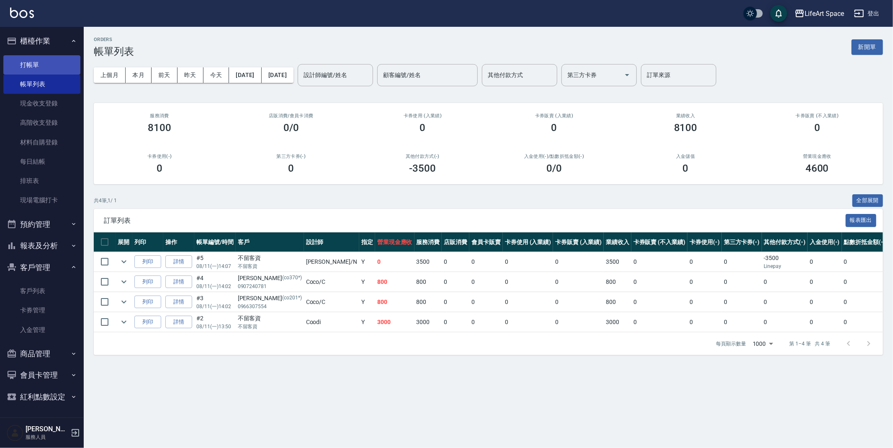
click at [38, 64] on link "打帳單" at bounding box center [41, 64] width 77 height 19
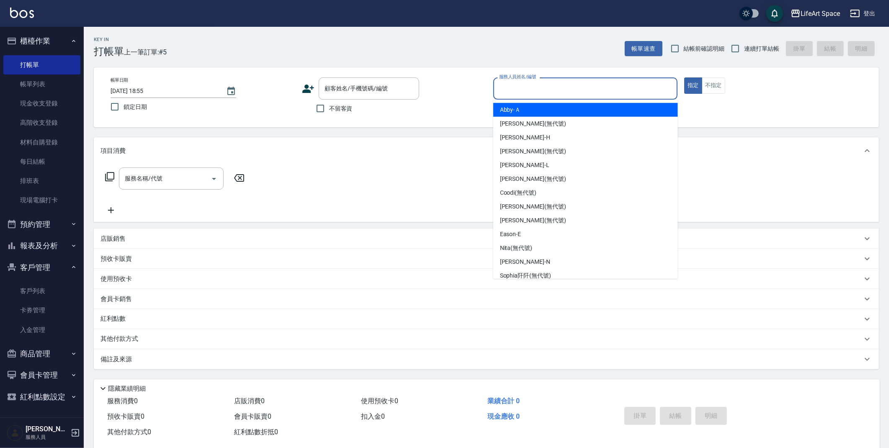
click at [522, 90] on input "服務人員姓名/編號" at bounding box center [585, 88] width 177 height 15
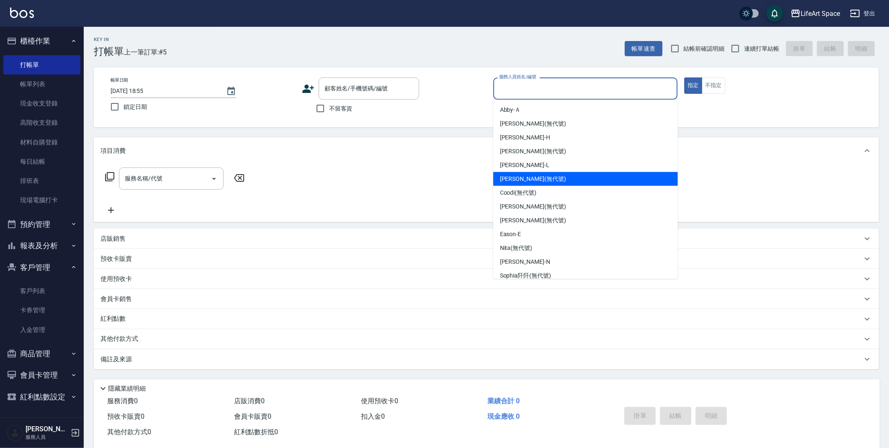
click at [512, 184] on div "[PERSON_NAME] (無代號)" at bounding box center [585, 179] width 185 height 14
type input "[PERSON_NAME](無代號)"
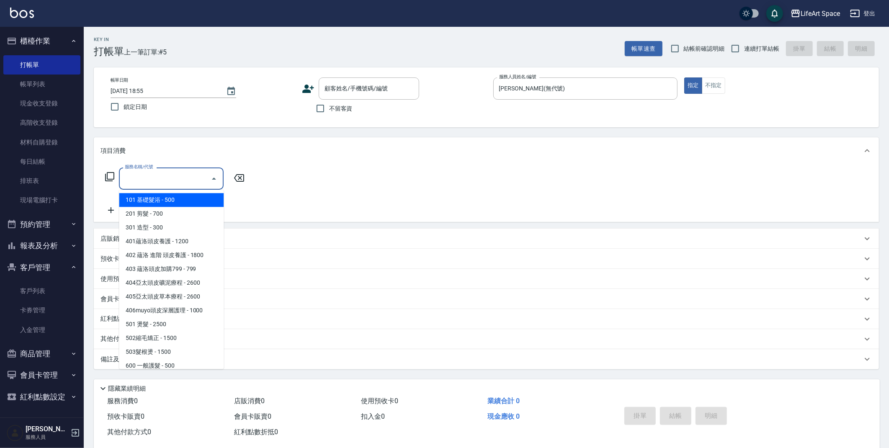
click at [145, 178] on div "服務名稱/代號 服務名稱/代號" at bounding box center [171, 178] width 105 height 22
click at [143, 218] on span "201 剪髮 - 700" at bounding box center [171, 214] width 105 height 14
type input "201 剪髮(201)"
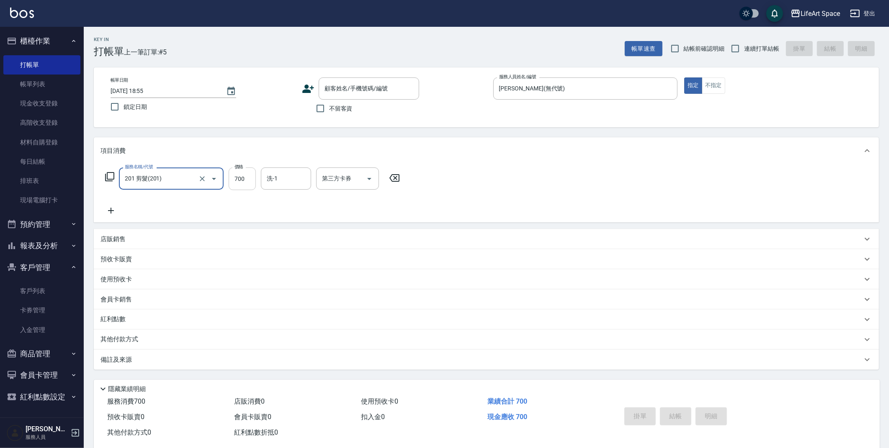
click at [248, 177] on input "700" at bounding box center [242, 178] width 27 height 23
type input "1000"
click at [286, 180] on input "洗-1" at bounding box center [286, 178] width 43 height 15
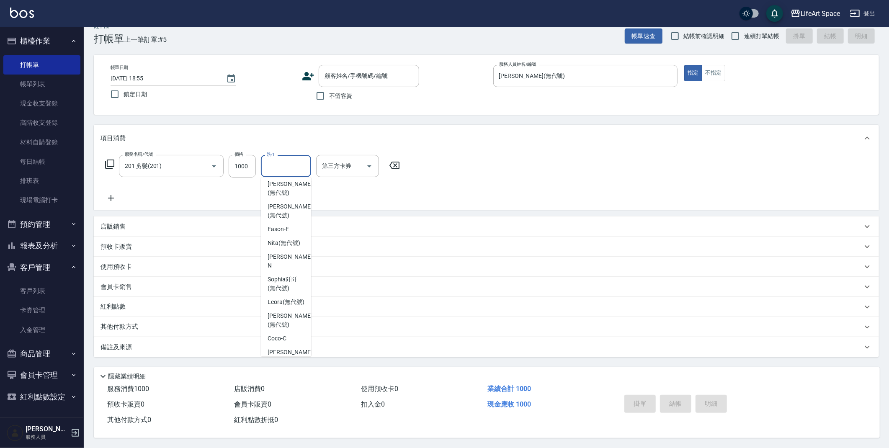
scroll to position [145, 0]
click at [290, 237] on span "Nita (無代號)" at bounding box center [283, 241] width 33 height 9
click at [292, 164] on input "Nita (無代號)" at bounding box center [280, 166] width 30 height 15
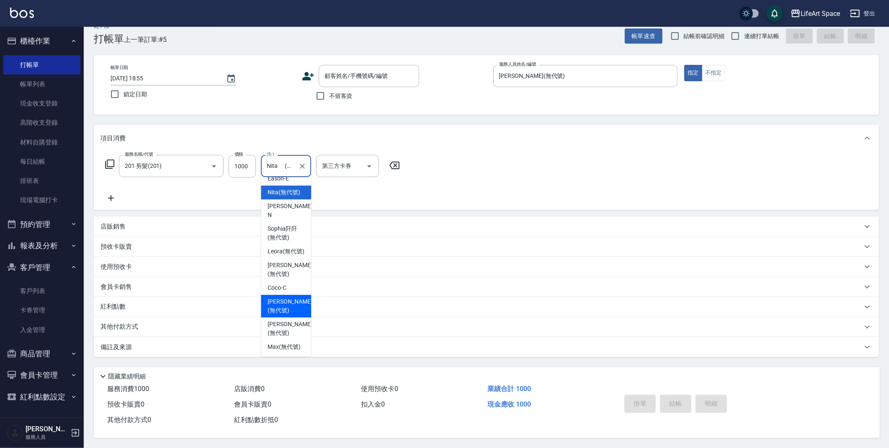
click at [282, 297] on span "[PERSON_NAME] (無代號)" at bounding box center [289, 306] width 44 height 18
type input "[PERSON_NAME](無代號)"
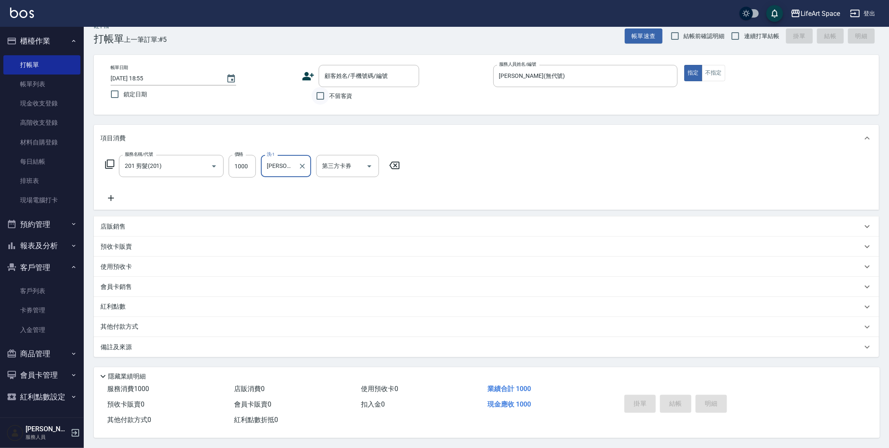
click at [324, 90] on input "不留客資" at bounding box center [320, 96] width 18 height 18
checkbox input "true"
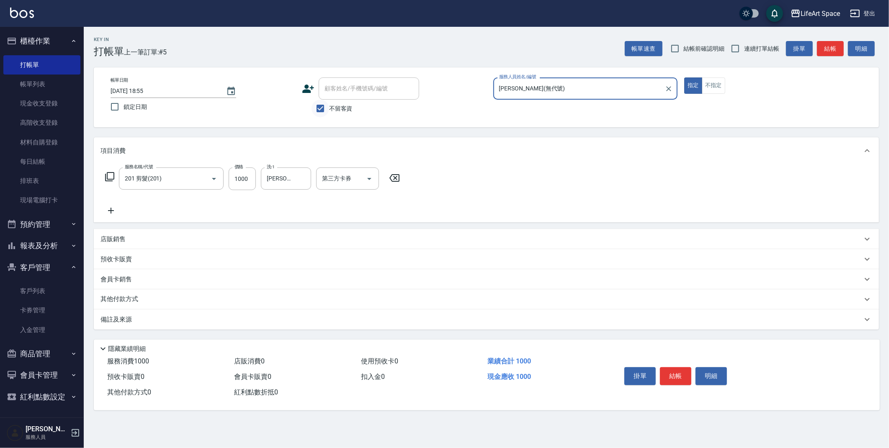
scroll to position [0, 0]
click at [678, 375] on button "結帳" at bounding box center [675, 376] width 31 height 18
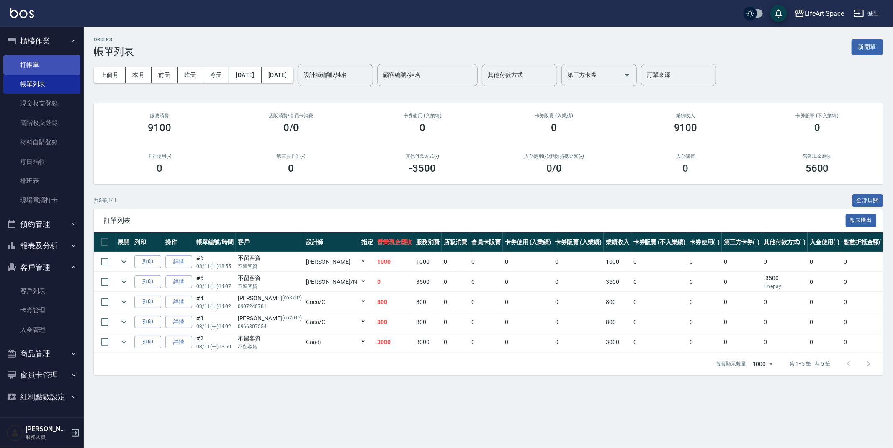
click at [62, 68] on link "打帳單" at bounding box center [41, 64] width 77 height 19
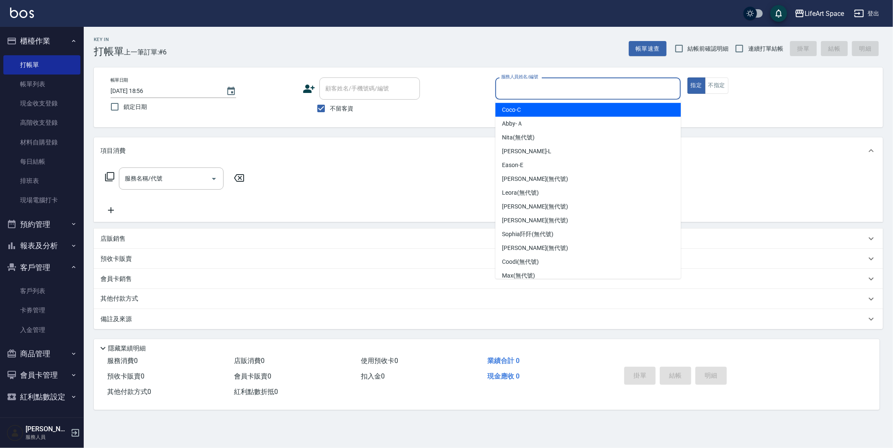
click at [534, 89] on input "服務人員姓名/編號" at bounding box center [588, 88] width 178 height 15
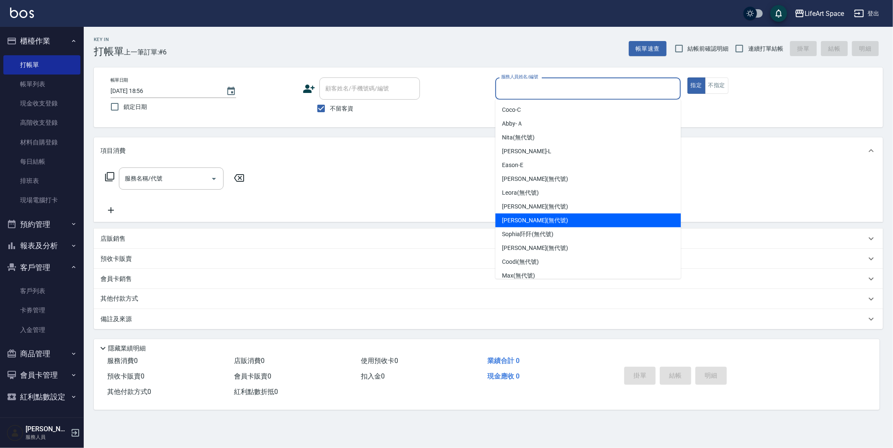
drag, startPoint x: 521, startPoint y: 218, endPoint x: 727, endPoint y: 126, distance: 225.4
click at [521, 218] on span "[PERSON_NAME] (無代號)" at bounding box center [535, 220] width 66 height 9
type input "[PERSON_NAME](無代號)"
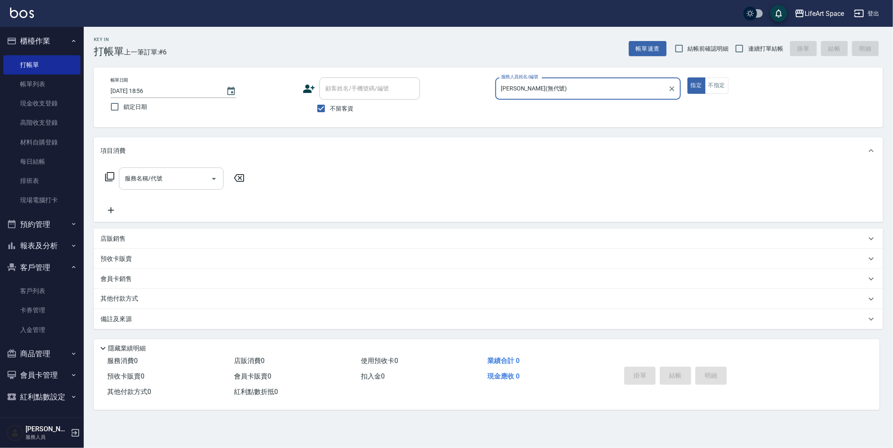
click at [177, 183] on input "服務名稱/代號" at bounding box center [165, 178] width 85 height 15
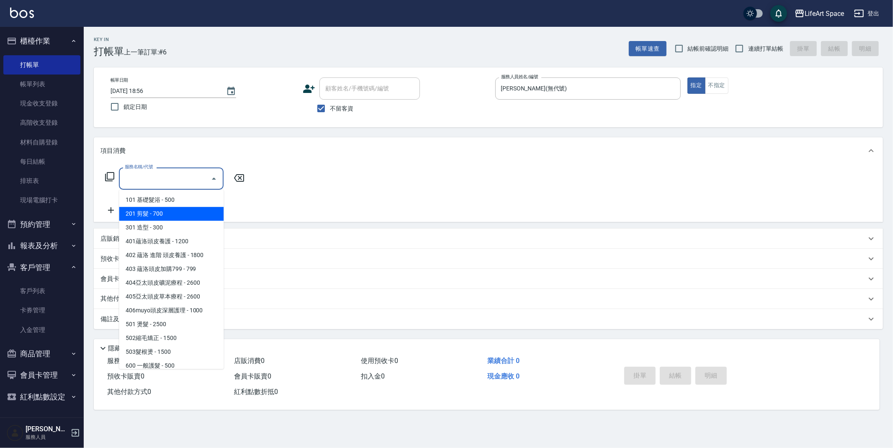
click at [172, 215] on span "201 剪髮 - 700" at bounding box center [171, 214] width 105 height 14
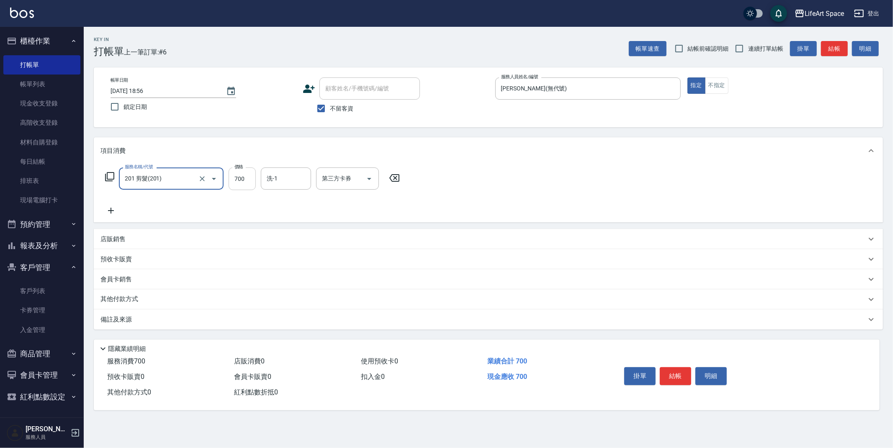
click at [248, 182] on input "700" at bounding box center [242, 178] width 27 height 23
click at [188, 176] on input "201 剪髮(201)" at bounding box center [160, 178] width 74 height 15
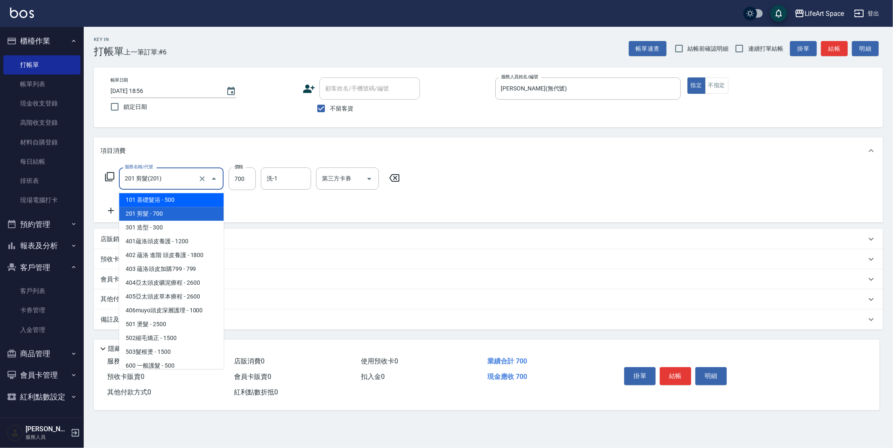
click at [175, 198] on span "101 基礎髮浴 - 500" at bounding box center [171, 200] width 105 height 14
type input "101 基礎髮浴 (101)"
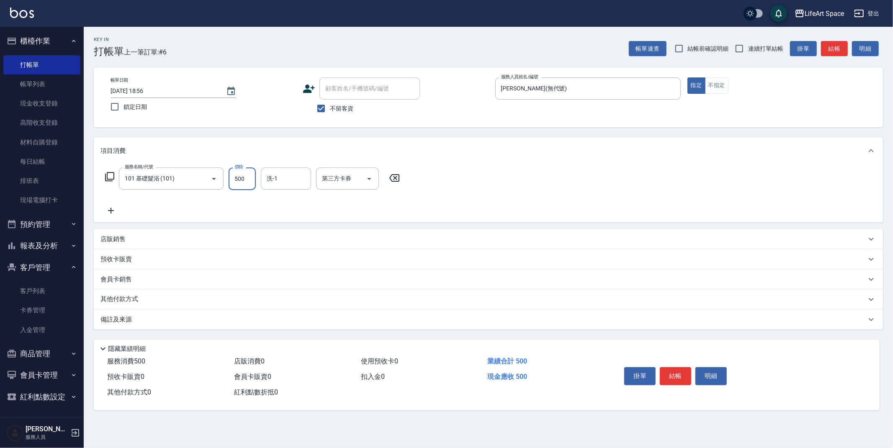
click at [251, 180] on input "500" at bounding box center [242, 178] width 27 height 23
type input "350"
drag, startPoint x: 112, startPoint y: 215, endPoint x: 162, endPoint y: 192, distance: 55.5
click at [112, 214] on icon at bounding box center [110, 210] width 21 height 10
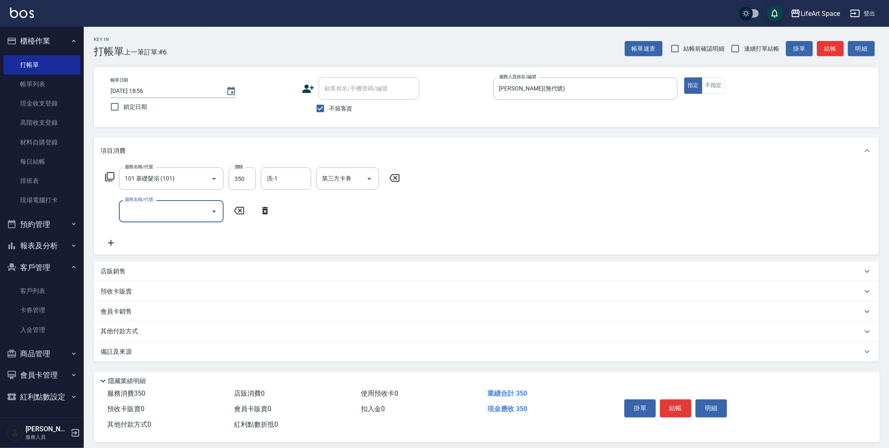
click at [149, 199] on label "服務名稱/代號" at bounding box center [139, 199] width 28 height 6
click at [149, 204] on input "服務名稱/代號" at bounding box center [165, 211] width 85 height 15
click at [163, 213] on input "服務名稱/代號" at bounding box center [165, 211] width 85 height 15
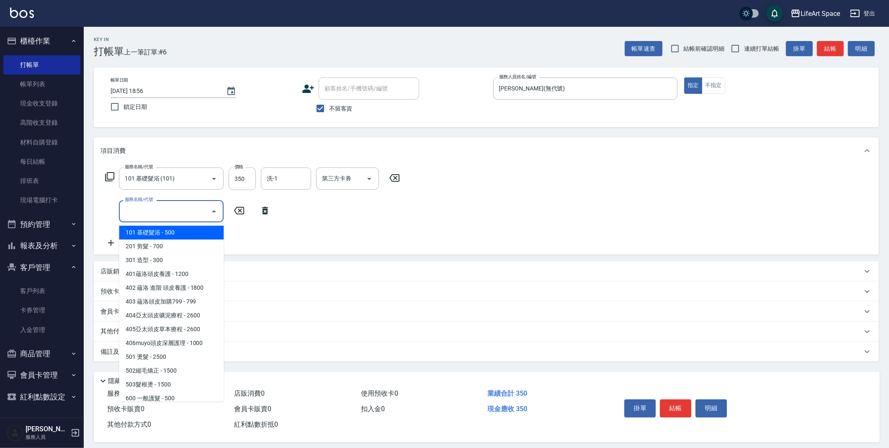
click at [177, 233] on span "101 基礎髮浴 - 500" at bounding box center [171, 233] width 105 height 14
type input "101 基礎髮浴 (101)"
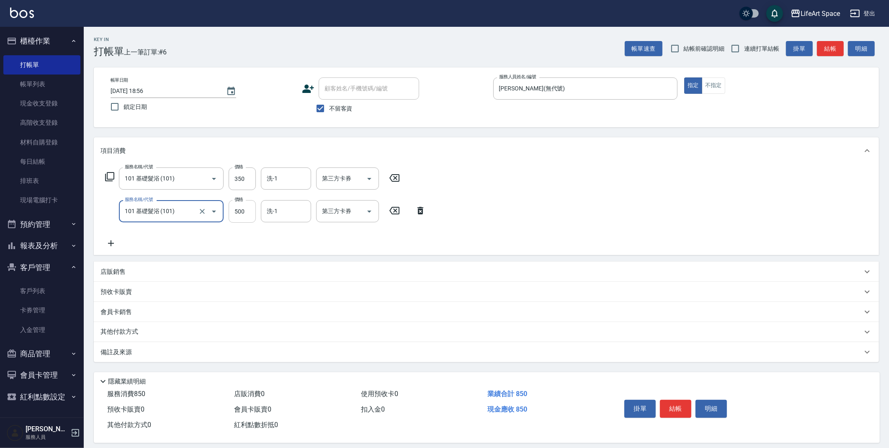
click at [249, 212] on input "500" at bounding box center [242, 211] width 27 height 23
type input "350"
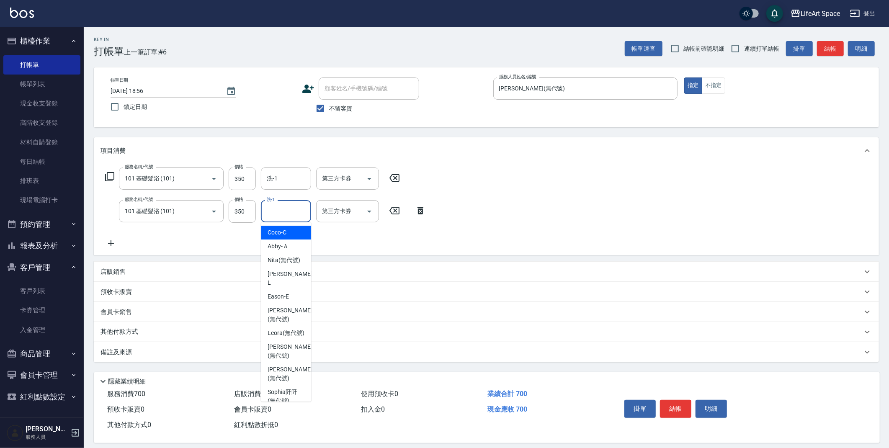
click at [285, 214] on input "洗-1" at bounding box center [286, 211] width 43 height 15
click at [278, 255] on span "[PERSON_NAME] (無代號)" at bounding box center [289, 247] width 44 height 18
type input "[PERSON_NAME](無代號)"
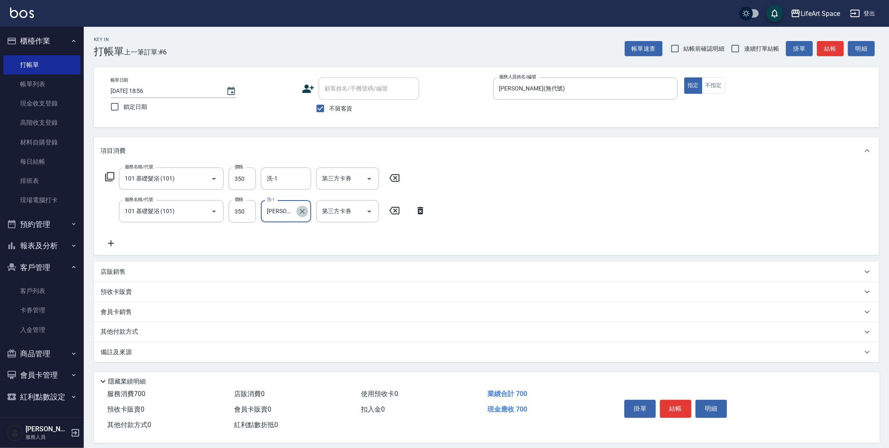
click at [302, 211] on icon "Clear" at bounding box center [302, 211] width 5 height 5
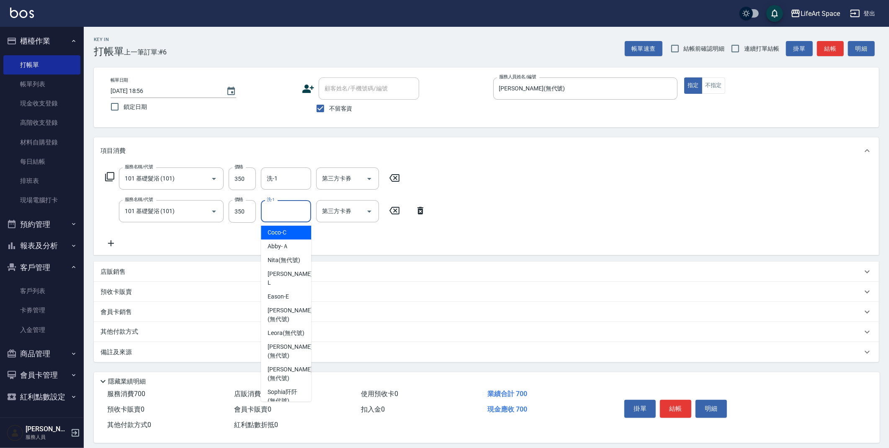
click at [265, 207] on input "洗-1" at bounding box center [286, 211] width 43 height 15
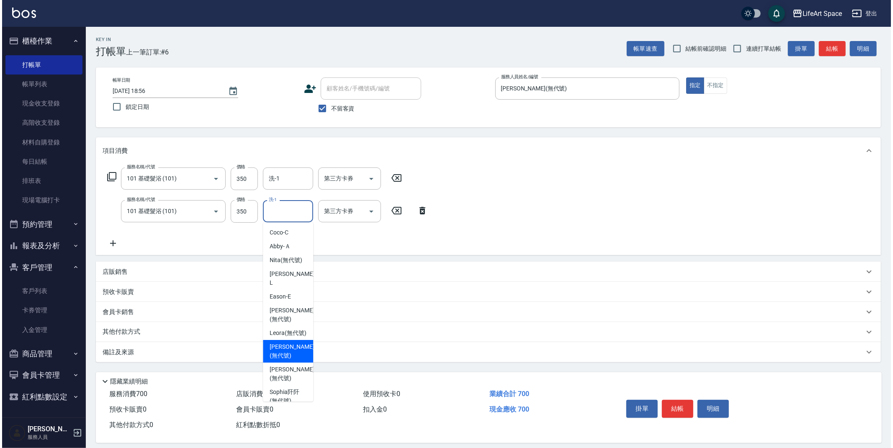
scroll to position [173, 0]
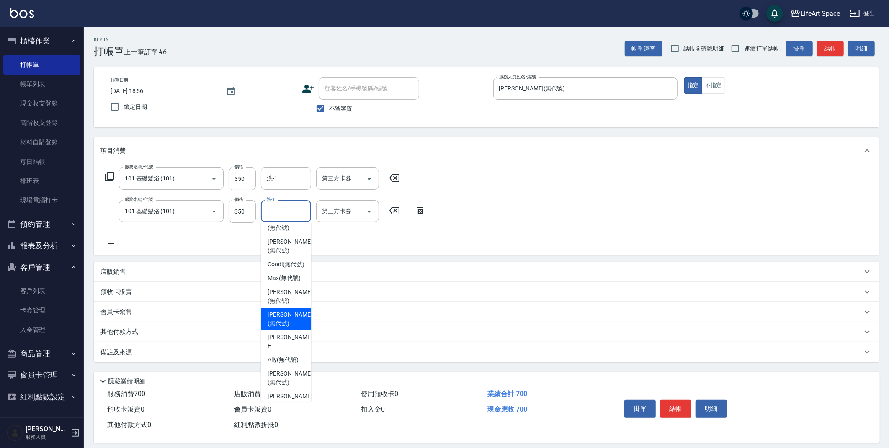
click at [279, 326] on div "[PERSON_NAME] (無代號)" at bounding box center [286, 319] width 50 height 23
type input "[PERSON_NAME](無代號)"
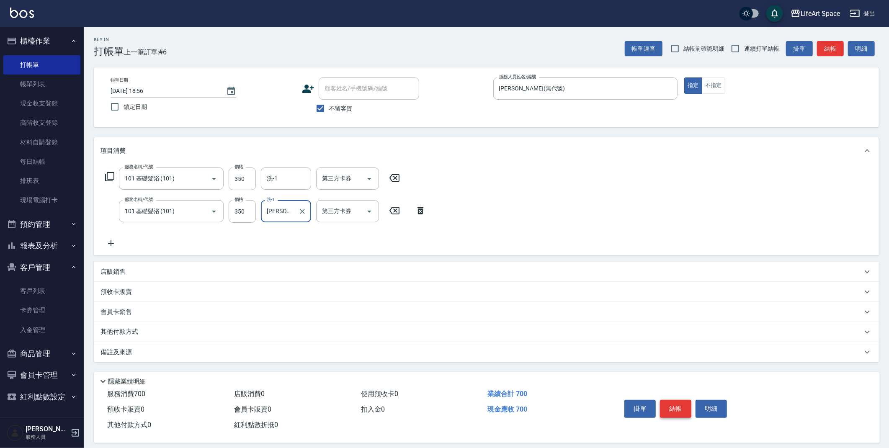
click at [683, 407] on button "結帳" at bounding box center [675, 409] width 31 height 18
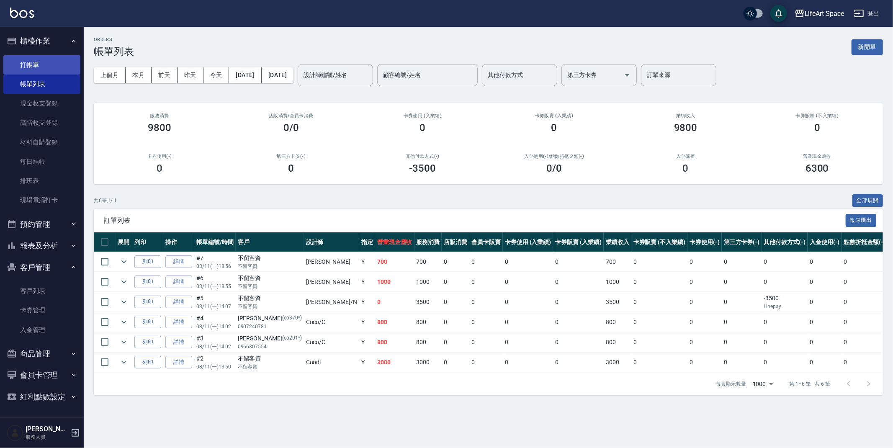
click at [38, 62] on link "打帳單" at bounding box center [41, 64] width 77 height 19
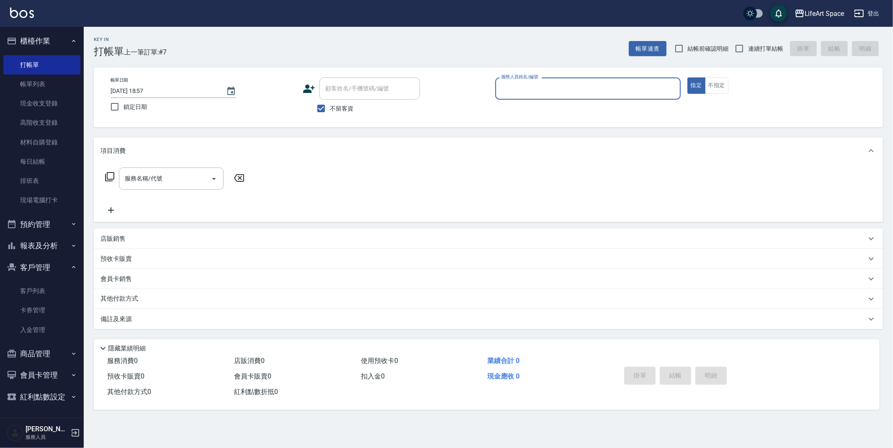
click at [538, 90] on input "服務人員姓名/編號" at bounding box center [588, 88] width 178 height 15
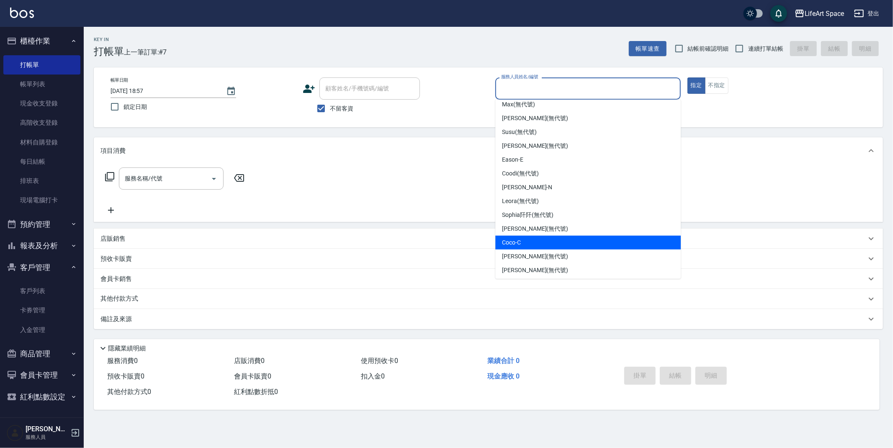
scroll to position [117, 0]
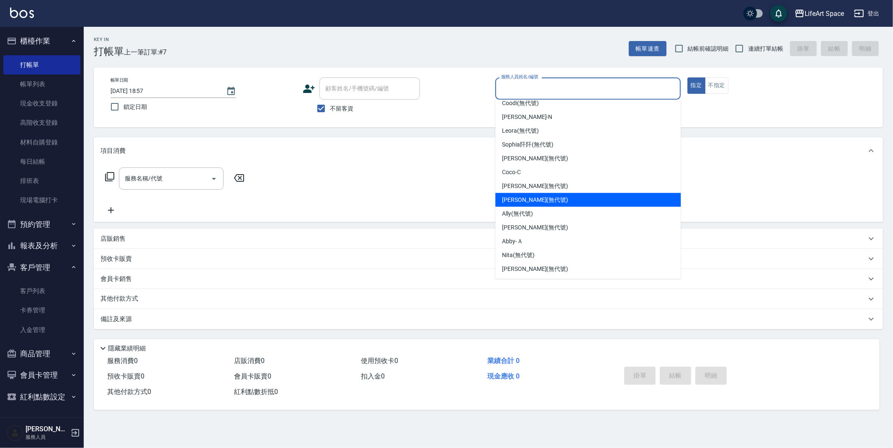
click at [518, 195] on span "[PERSON_NAME] (無代號)" at bounding box center [535, 199] width 66 height 9
type input "[PERSON_NAME](無代號)"
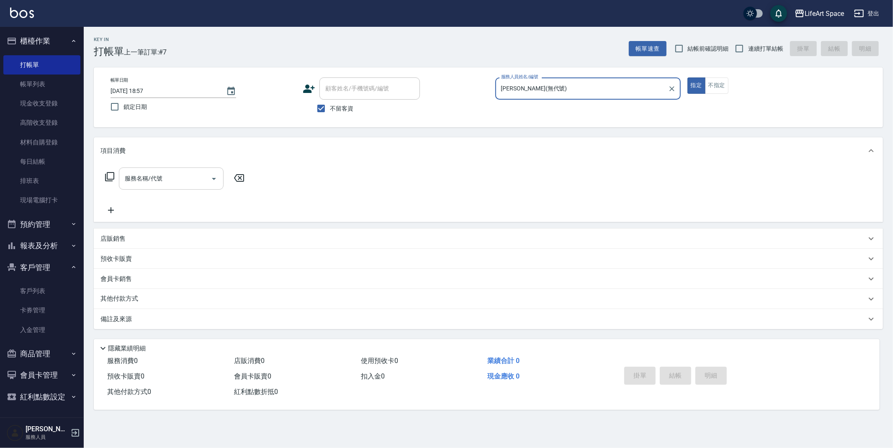
click at [149, 182] on input "服務名稱/代號" at bounding box center [165, 178] width 85 height 15
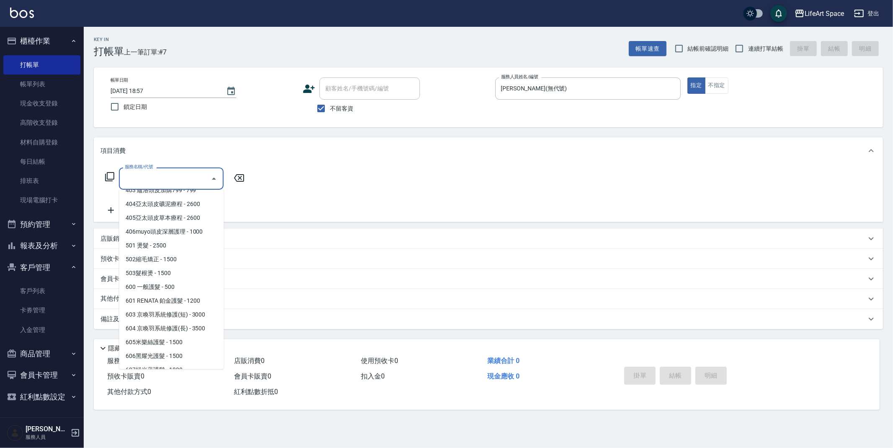
scroll to position [131, 0]
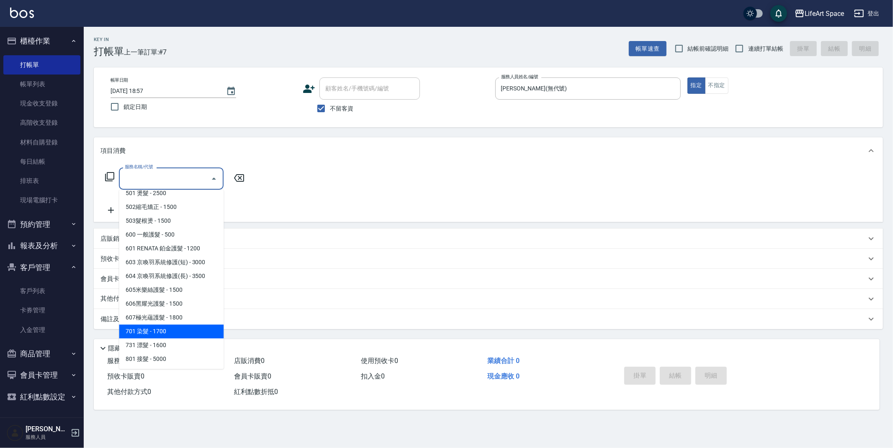
drag, startPoint x: 161, startPoint y: 335, endPoint x: 221, endPoint y: 249, distance: 105.1
click at [161, 335] on span "701 染髮 - 1700" at bounding box center [171, 331] width 105 height 14
type input "701 染髮(701)"
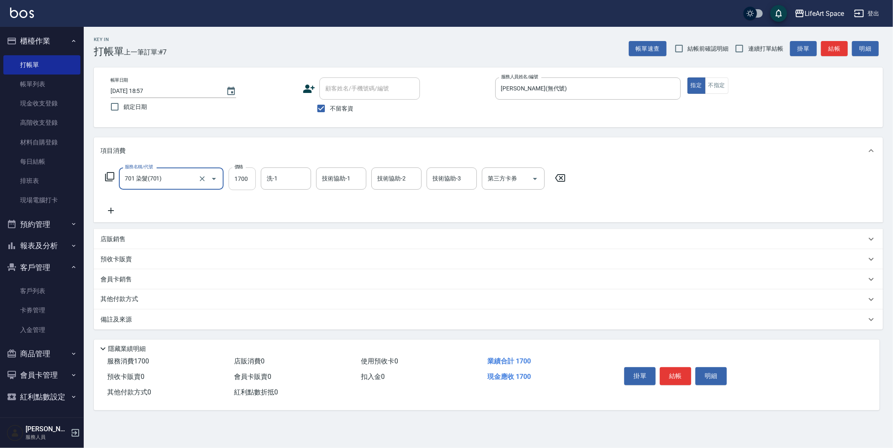
click at [249, 180] on input "1700" at bounding box center [242, 178] width 27 height 23
type input "5800"
click at [276, 180] on input "洗-1" at bounding box center [286, 178] width 43 height 15
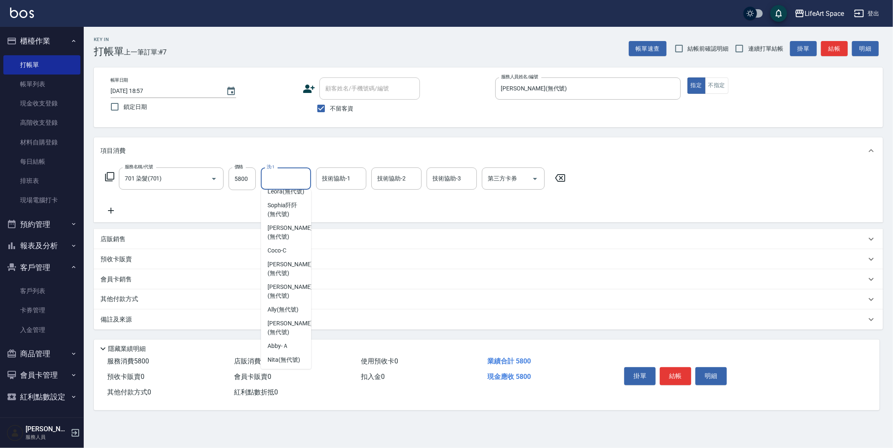
scroll to position [202, 0]
drag, startPoint x: 286, startPoint y: 259, endPoint x: 309, endPoint y: 215, distance: 49.6
click at [288, 253] on ul "[PERSON_NAME] (無代號) [PERSON_NAME] (無代號) [PERSON_NAME] (無代號) [PERSON_NAME] (無代號)…" at bounding box center [286, 279] width 50 height 179
drag, startPoint x: 277, startPoint y: 260, endPoint x: 301, endPoint y: 238, distance: 32.6
click at [277, 260] on span "[PERSON_NAME] (無代號)" at bounding box center [289, 266] width 44 height 18
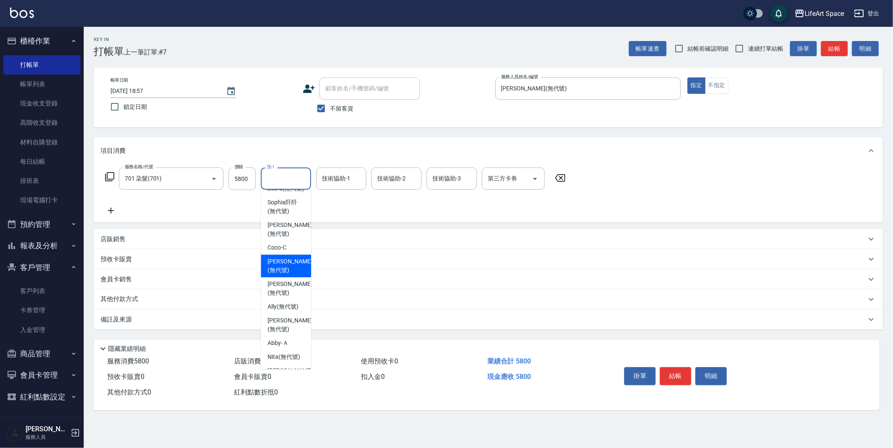
type input "[PERSON_NAME](無代號)"
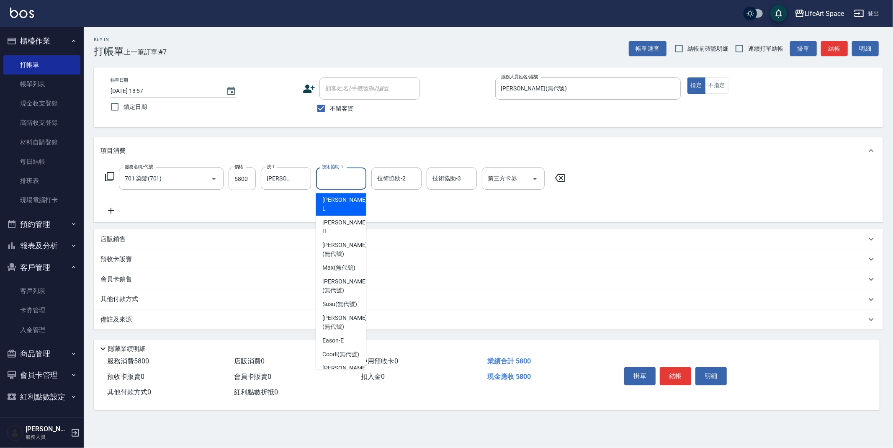
click at [326, 177] on div "技術協助-1 技術協助-1" at bounding box center [341, 178] width 50 height 22
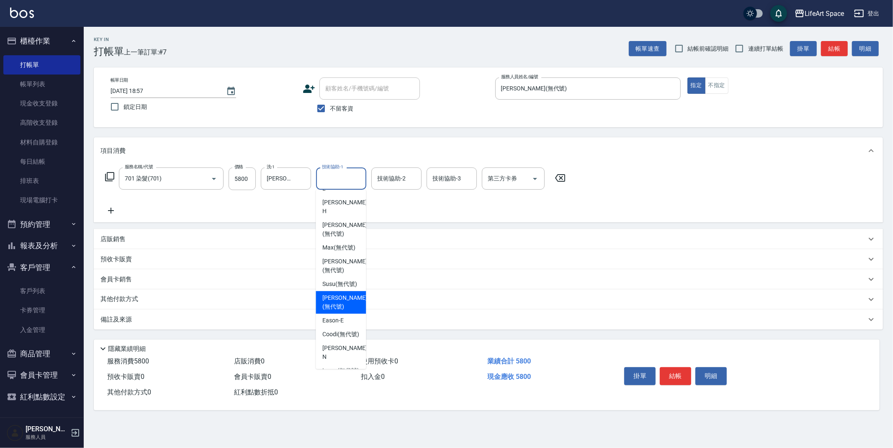
scroll to position [163, 0]
drag, startPoint x: 334, startPoint y: 299, endPoint x: 337, endPoint y: 280, distance: 19.5
click at [336, 288] on ul "[PERSON_NAME] (無代號) [PERSON_NAME] (無代號) [PERSON_NAME] (無代號) [PERSON_NAME] (無代號)…" at bounding box center [341, 279] width 50 height 179
click at [330, 297] on span "[PERSON_NAME] (無代號)" at bounding box center [344, 305] width 44 height 18
type input "[PERSON_NAME](無代號)"
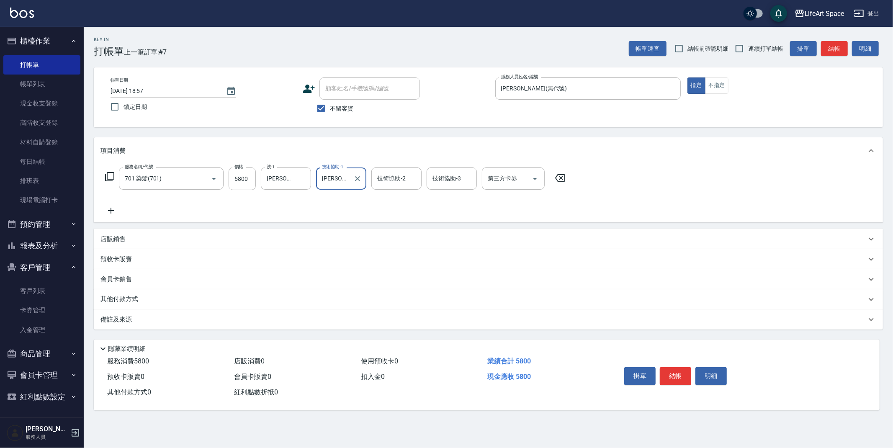
click at [385, 180] on input "技術協助-2" at bounding box center [396, 178] width 43 height 15
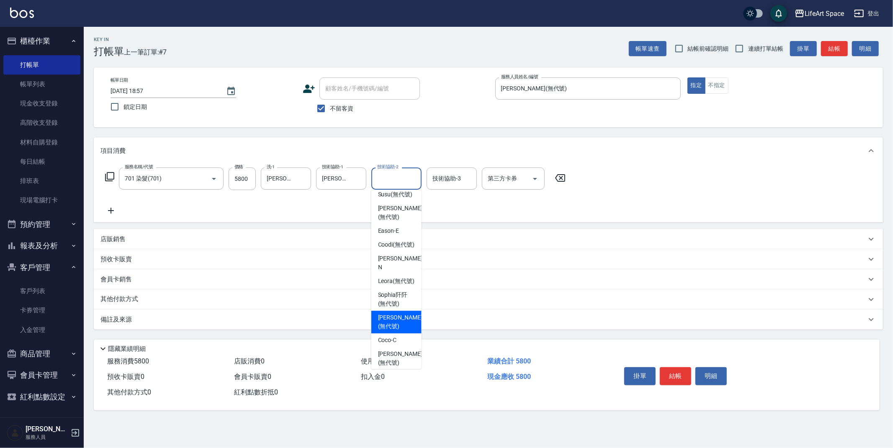
scroll to position [134, 0]
click at [394, 331] on span "[PERSON_NAME] (無代號)" at bounding box center [400, 334] width 44 height 18
type input "[PERSON_NAME](無代號)"
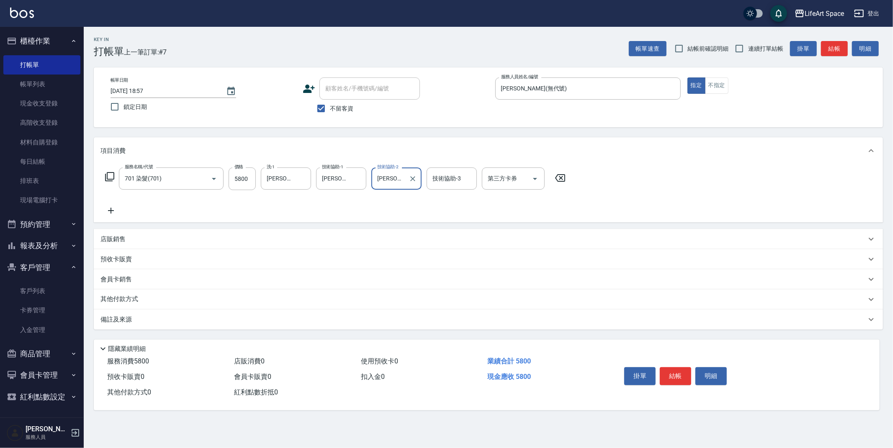
click at [134, 303] on p "其他付款方式" at bounding box center [121, 299] width 42 height 9
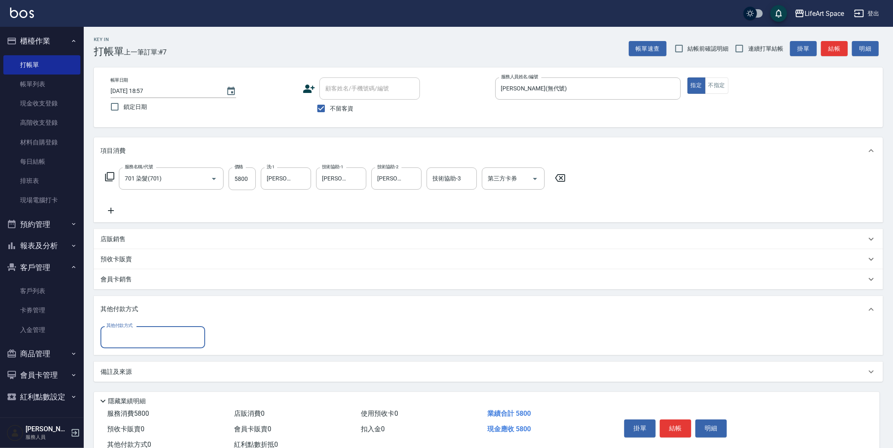
scroll to position [0, 0]
click at [149, 340] on input "其他付款方式" at bounding box center [152, 337] width 97 height 15
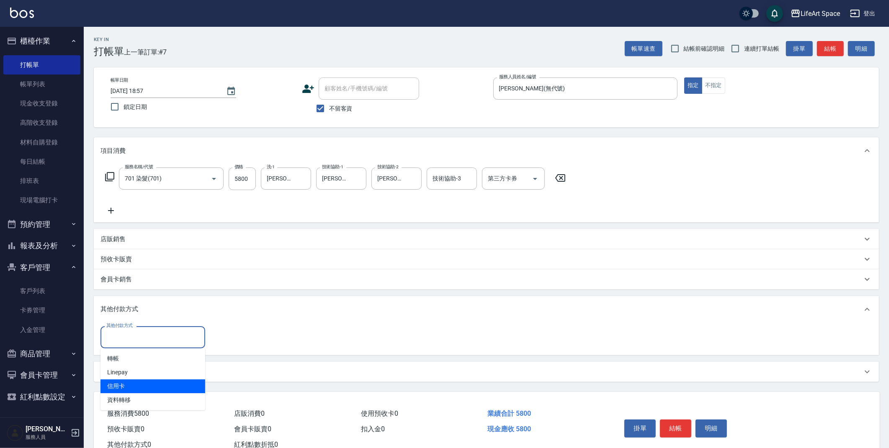
drag, startPoint x: 149, startPoint y: 391, endPoint x: 184, endPoint y: 370, distance: 40.9
click at [149, 390] on span "信用卡" at bounding box center [152, 386] width 105 height 14
type input "信用卡"
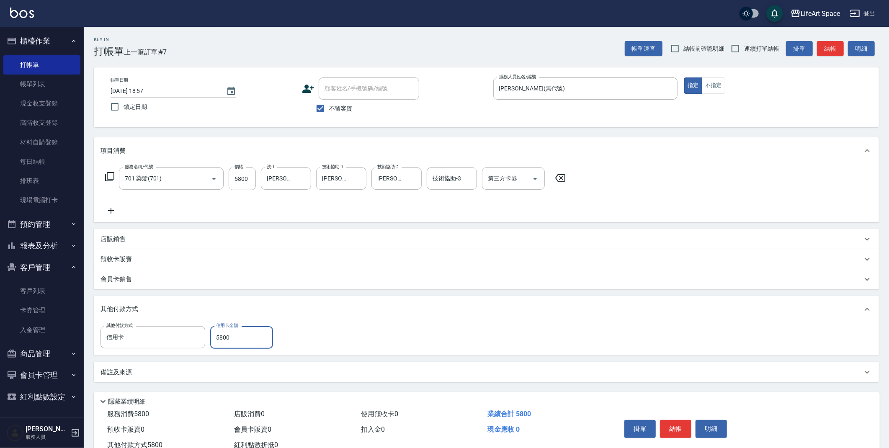
click at [231, 350] on div "其他付款方式 信用卡 其他付款方式 信用卡金額 5800 信用卡金額" at bounding box center [486, 339] width 785 height 33
type input "5800"
click at [682, 429] on button "結帳" at bounding box center [675, 429] width 31 height 18
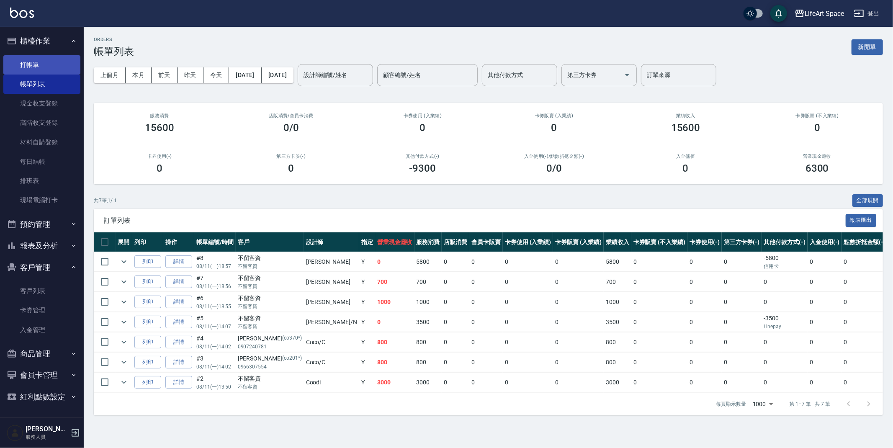
click at [50, 68] on link "打帳單" at bounding box center [41, 64] width 77 height 19
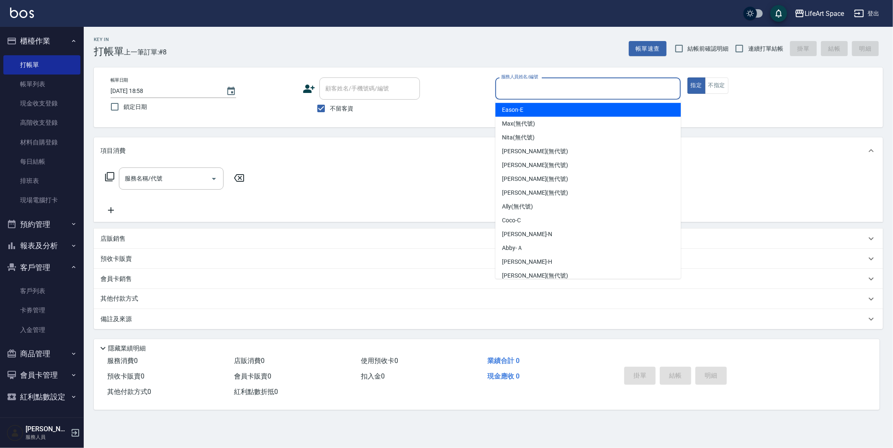
click at [520, 87] on input "服務人員姓名/編號" at bounding box center [588, 88] width 178 height 15
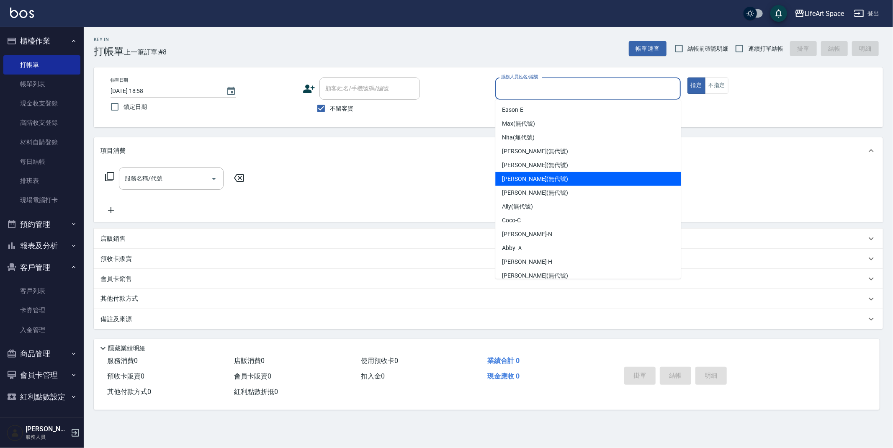
click at [532, 182] on span "[PERSON_NAME] (無代號)" at bounding box center [535, 179] width 66 height 9
type input "[PERSON_NAME](無代號)"
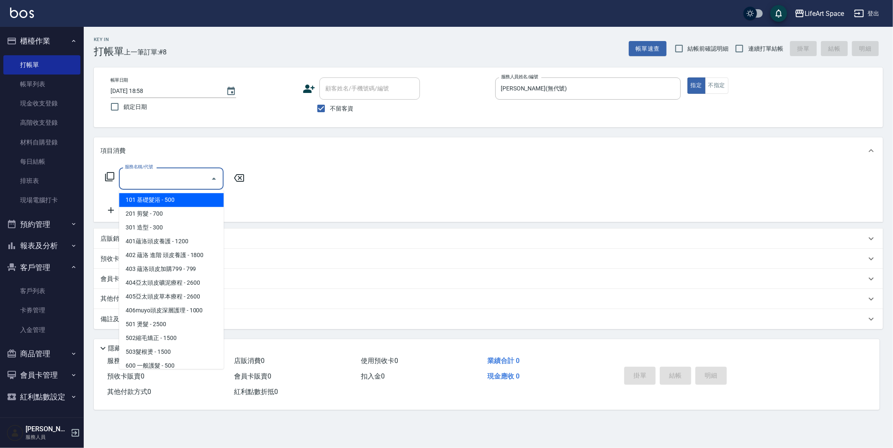
click at [163, 181] on input "服務名稱/代號" at bounding box center [165, 178] width 85 height 15
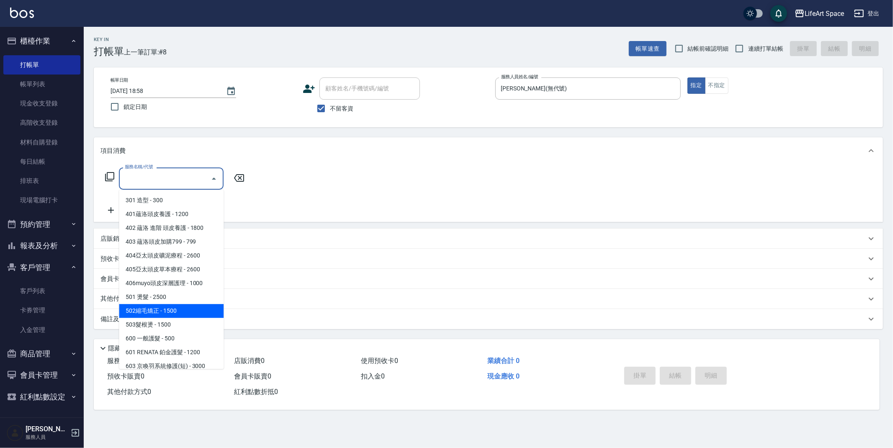
scroll to position [131, 0]
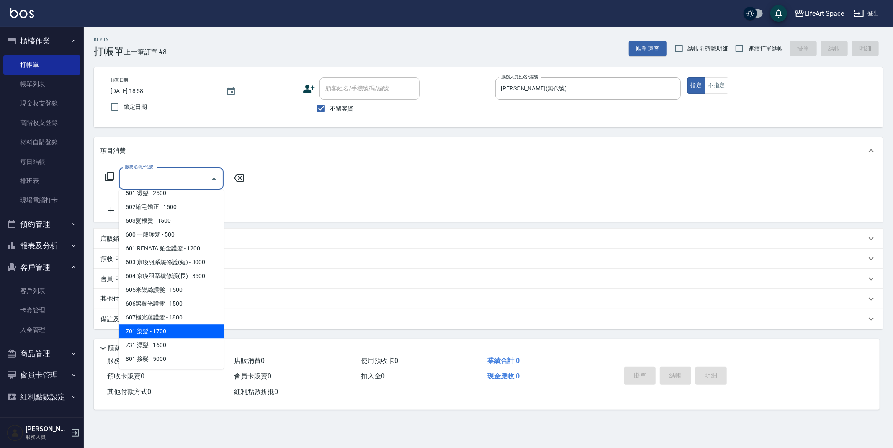
click at [166, 331] on span "701 染髮 - 1700" at bounding box center [171, 331] width 105 height 14
type input "701 染髮(701)"
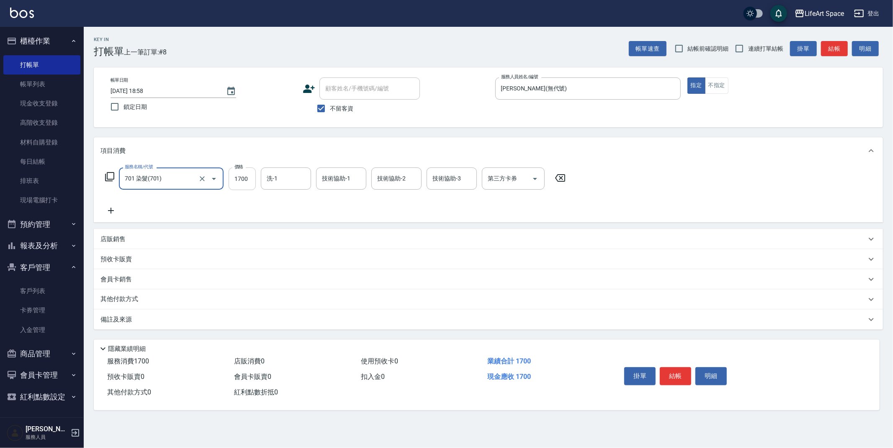
click at [249, 180] on input "1700" at bounding box center [242, 178] width 27 height 23
type input "2400"
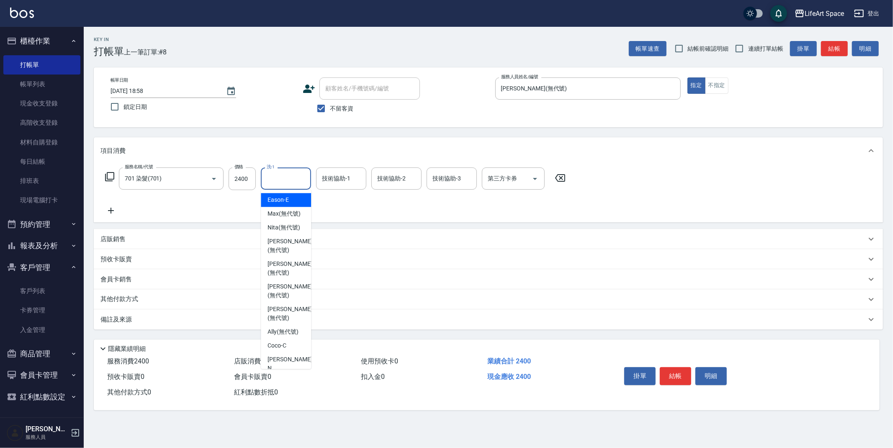
click at [288, 174] on input "洗-1" at bounding box center [286, 178] width 43 height 15
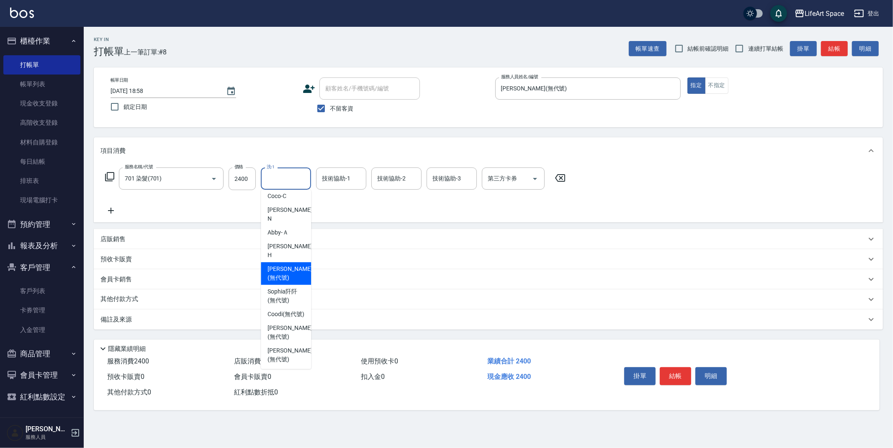
click at [282, 265] on span "[PERSON_NAME] (無代號)" at bounding box center [289, 274] width 44 height 18
type input "[PERSON_NAME](無代號)"
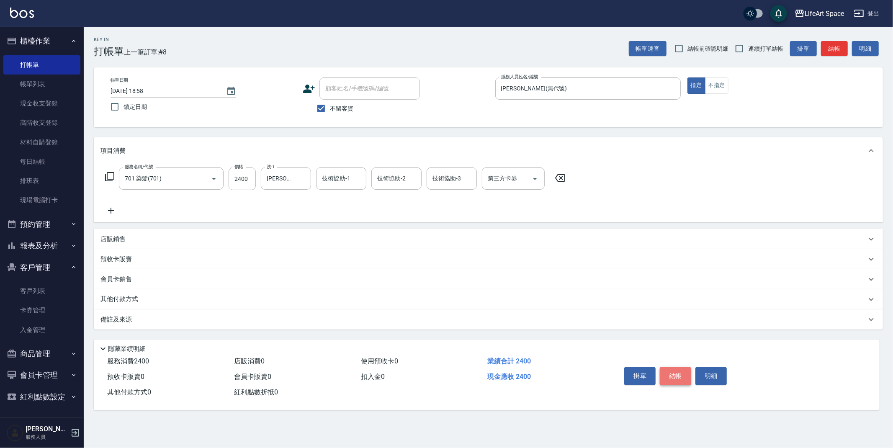
click at [670, 374] on button "結帳" at bounding box center [675, 376] width 31 height 18
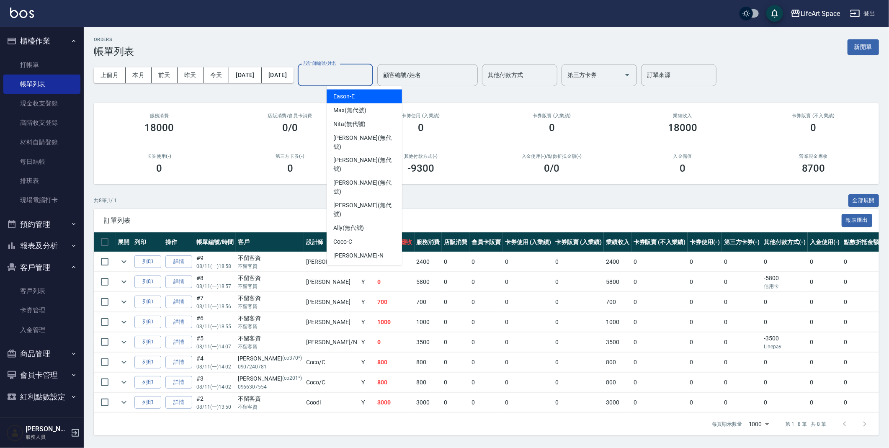
click at [349, 78] on input "設計師編號/姓名" at bounding box center [335, 75] width 68 height 15
click at [357, 179] on span "[PERSON_NAME] (無代號)" at bounding box center [364, 188] width 62 height 18
type input "[PERSON_NAME](無代號)"
